Goal: Navigation & Orientation: Go to known website

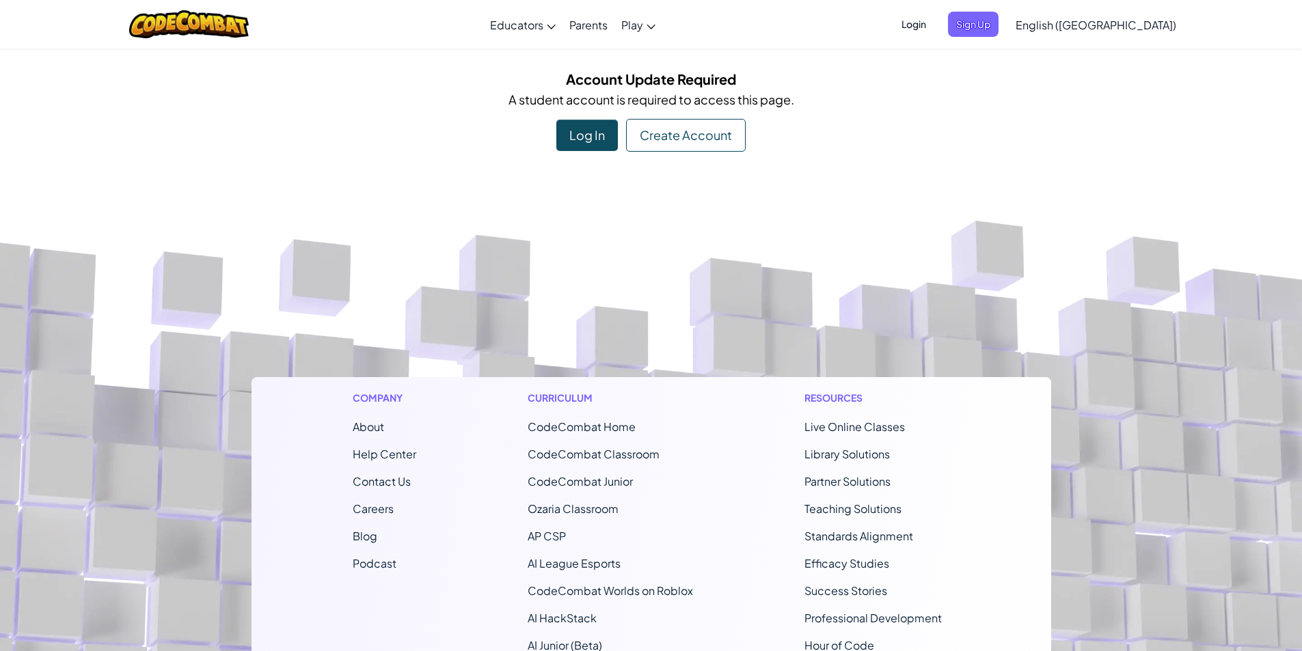
click at [561, 136] on div "Log In" at bounding box center [587, 135] width 62 height 31
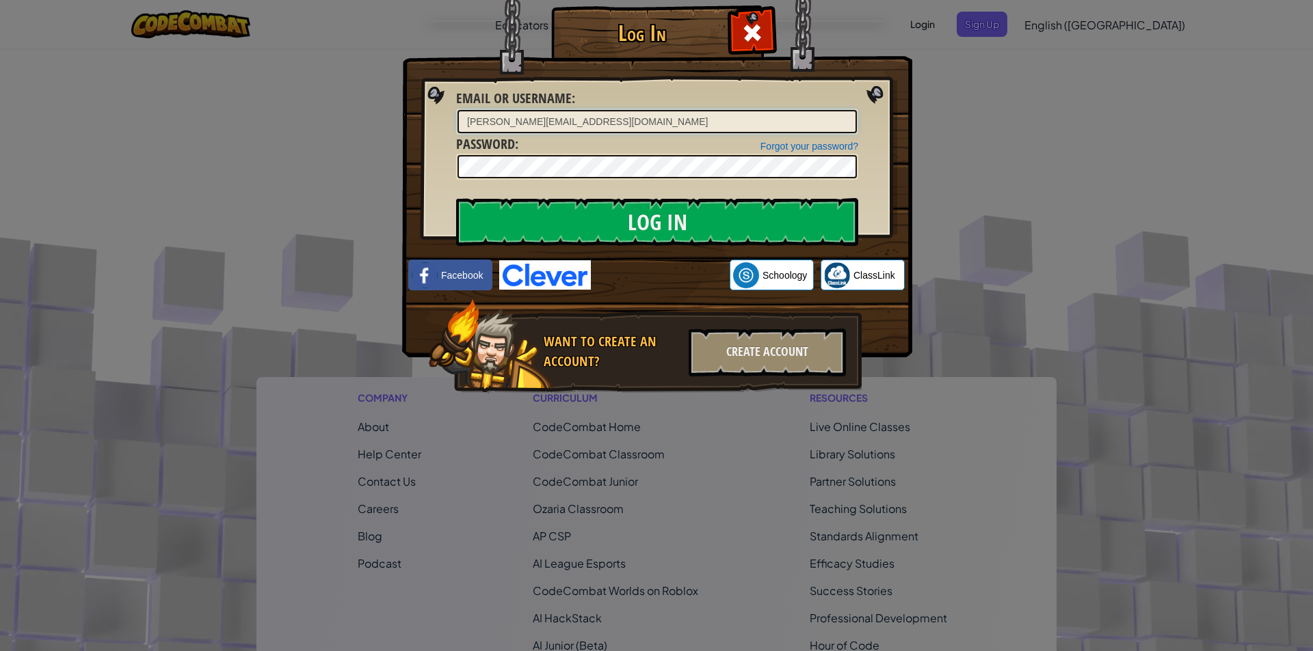
type input "[PERSON_NAME][EMAIL_ADDRESS][DOMAIN_NAME]"
click at [600, 179] on div at bounding box center [657, 167] width 402 height 26
click at [600, 180] on div at bounding box center [657, 167] width 402 height 26
click at [581, 214] on input "Log In" at bounding box center [657, 222] width 402 height 48
